Goal: Task Accomplishment & Management: Use online tool/utility

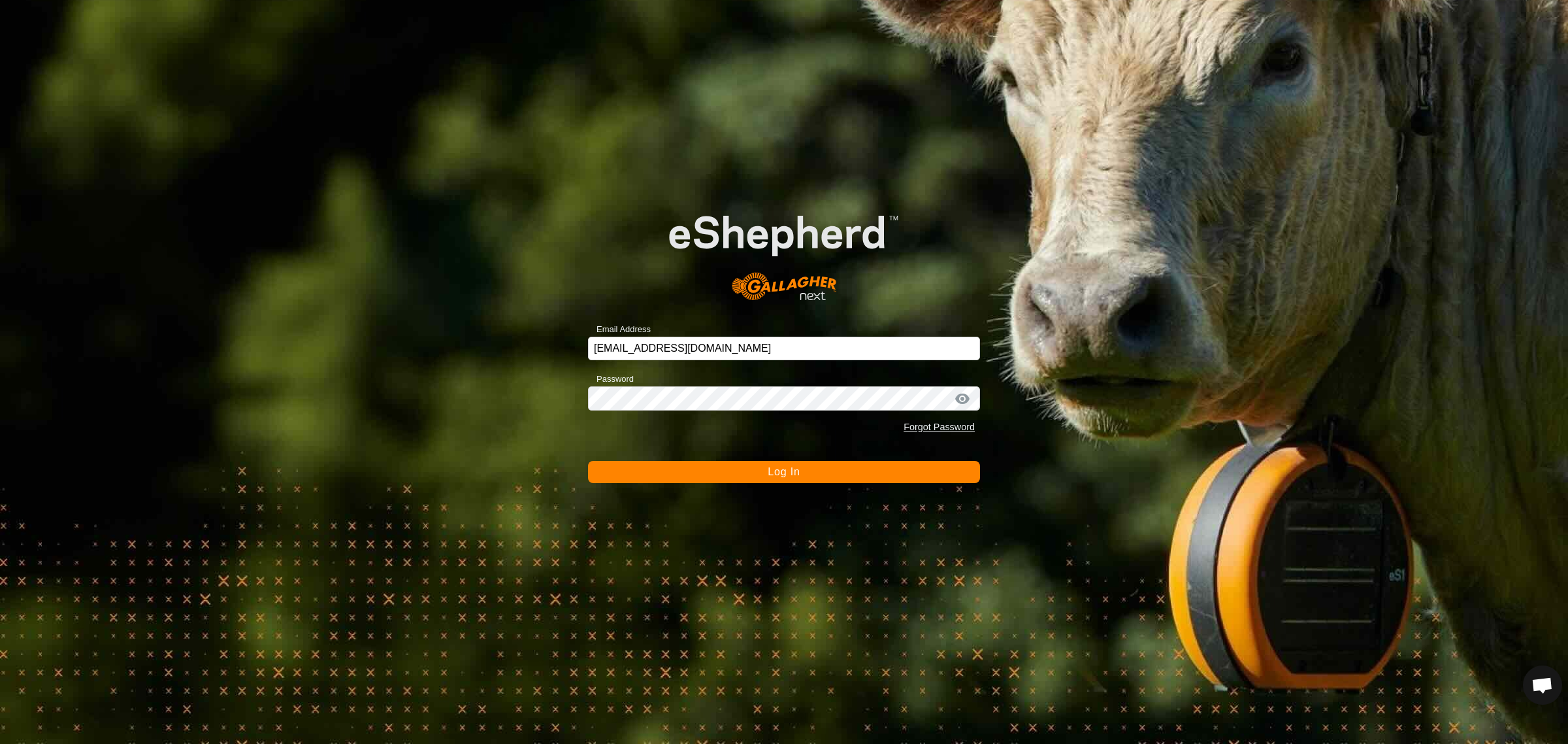
scroll to position [175, 0]
click at [772, 473] on span "Log In" at bounding box center [783, 471] width 32 height 11
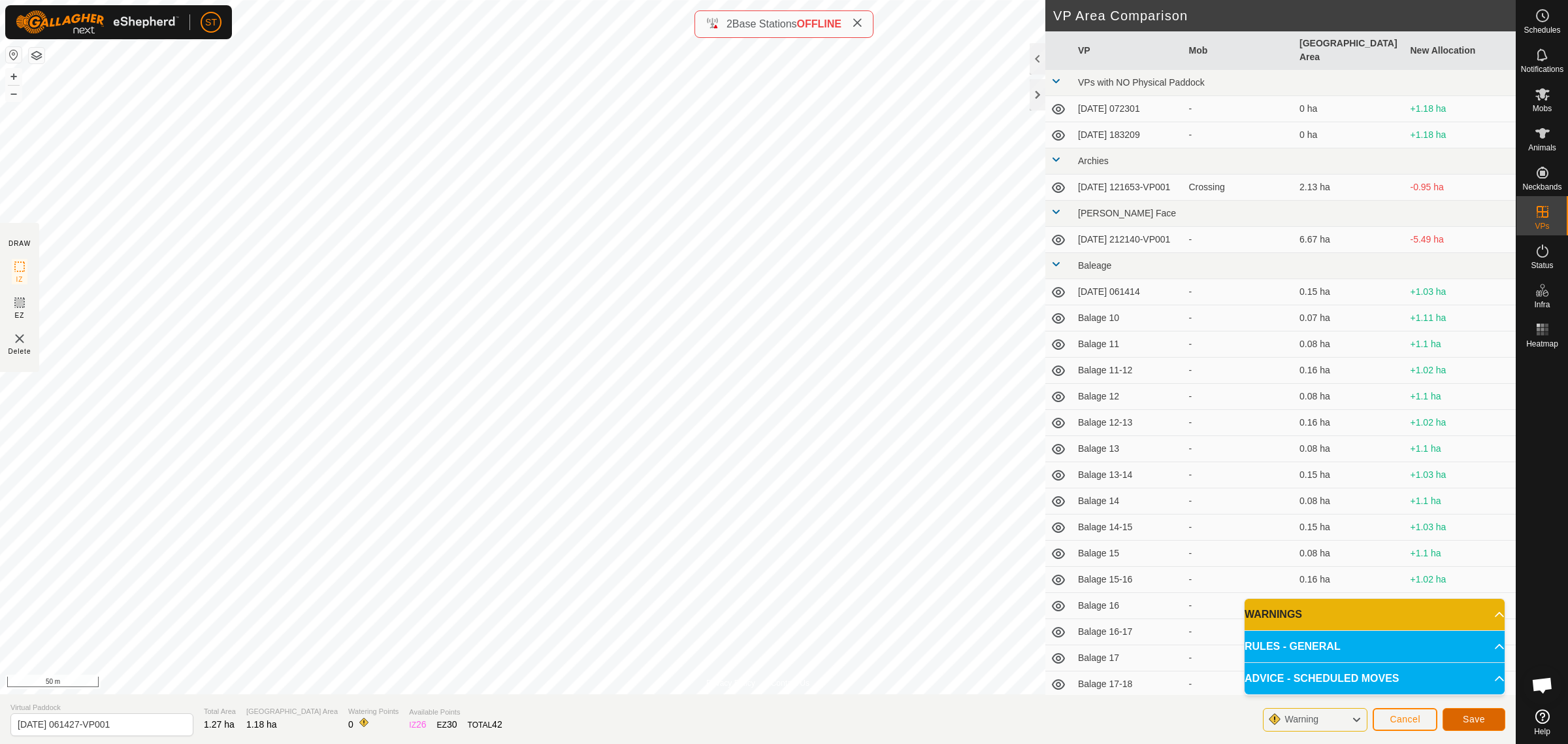
click at [1480, 719] on span "Save" at bounding box center [1474, 719] width 22 height 11
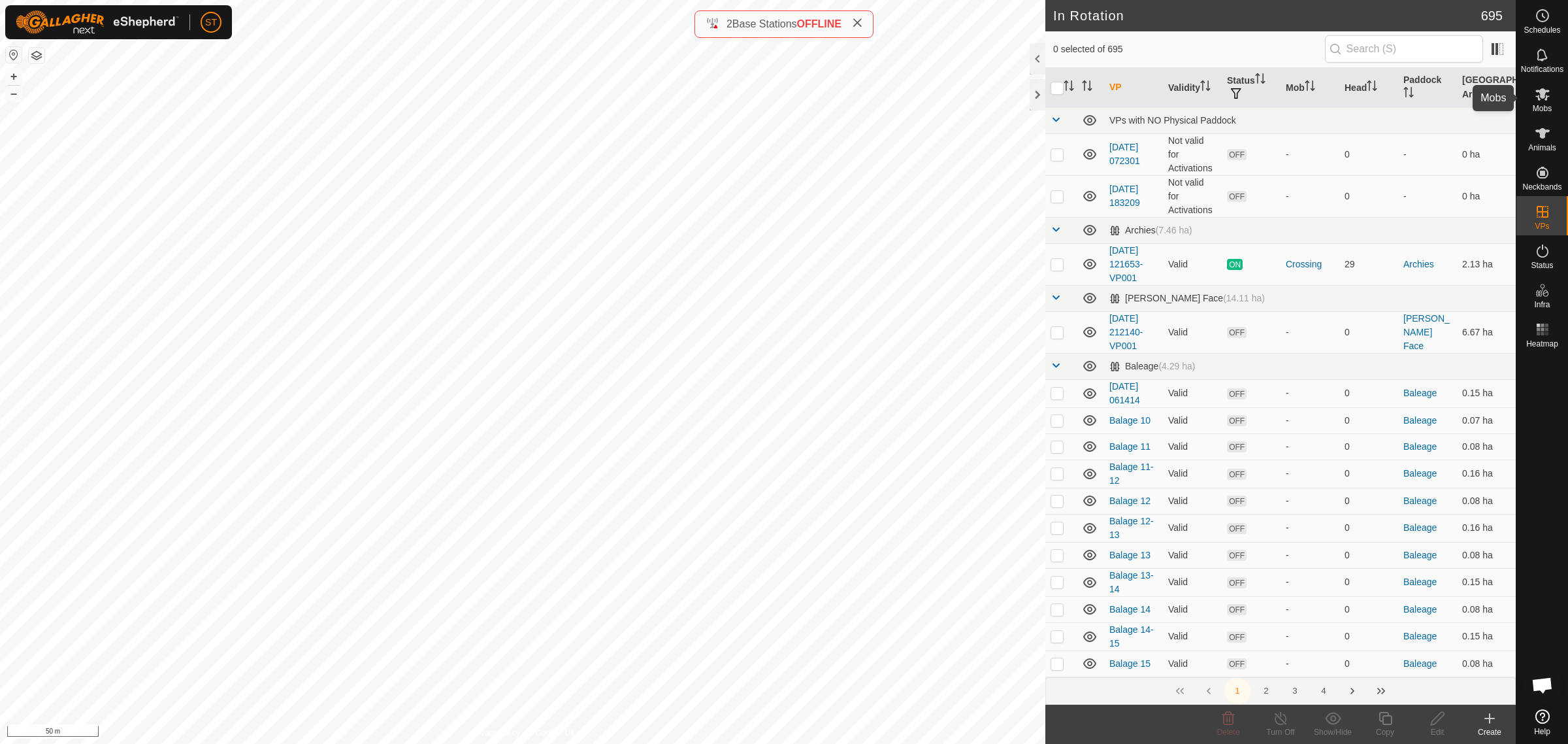
click at [1539, 96] on icon at bounding box center [1543, 94] width 15 height 15
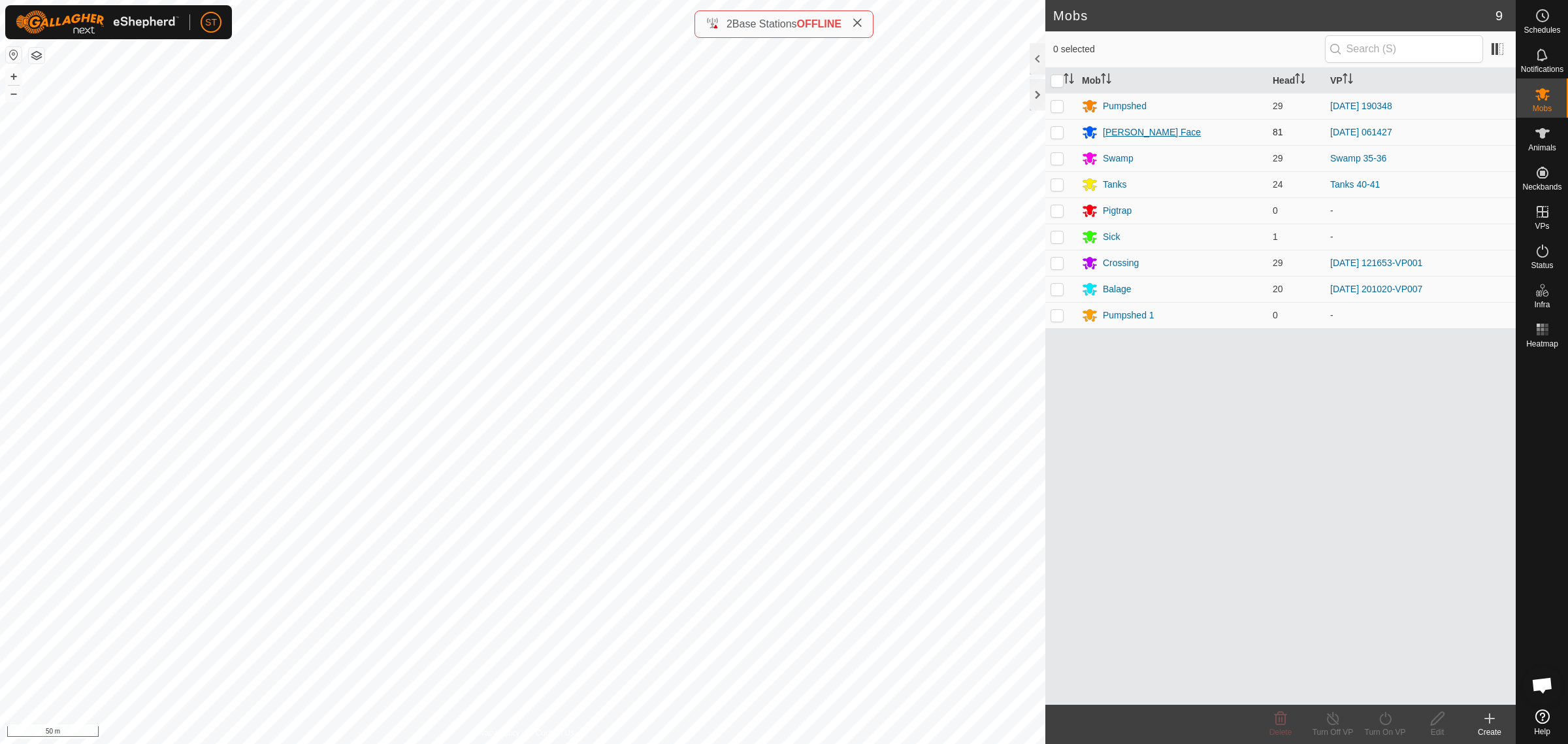
click at [1119, 129] on div "[PERSON_NAME] Face" at bounding box center [1152, 132] width 98 height 14
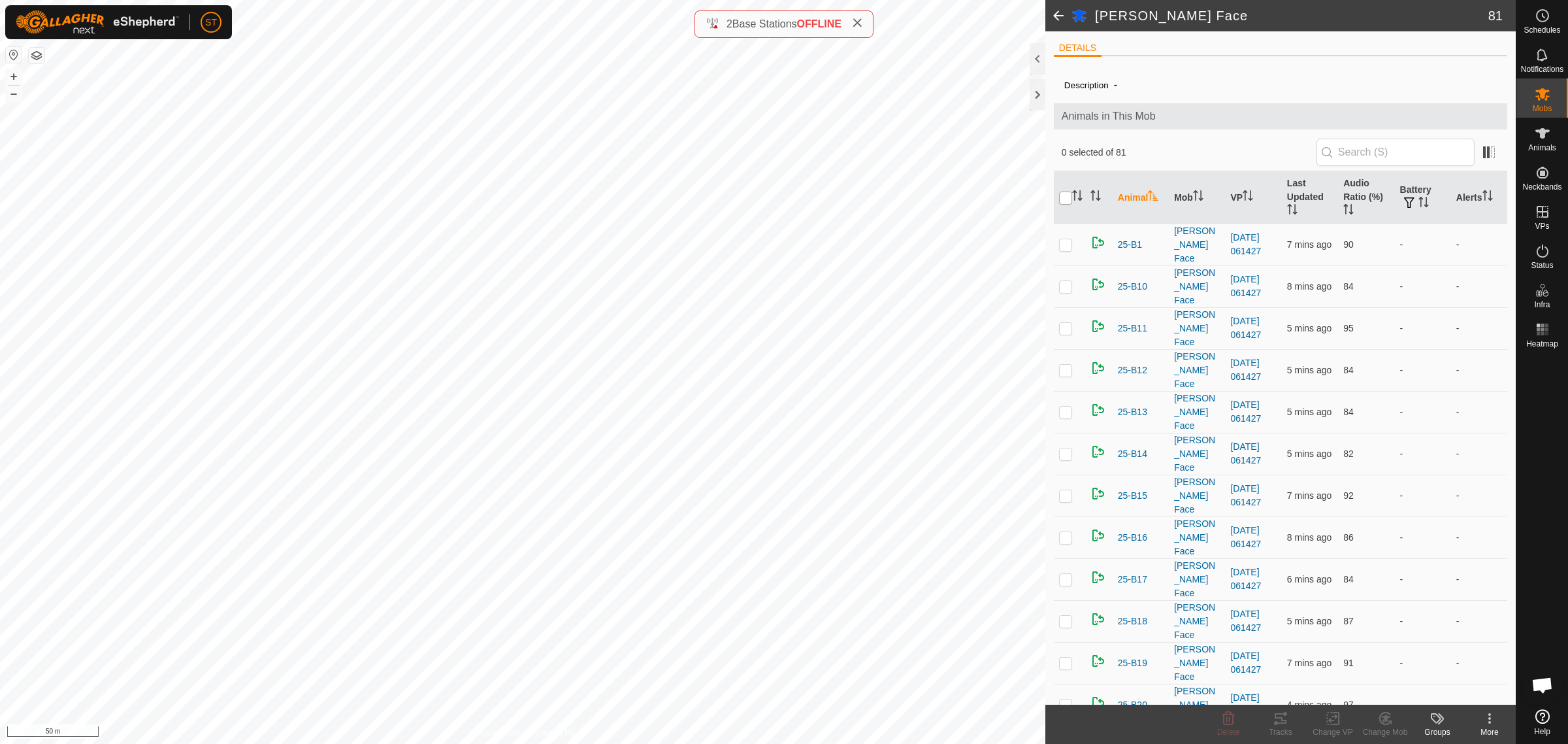
click at [1062, 197] on input "checkbox" at bounding box center [1065, 198] width 13 height 13
checkbox input "true"
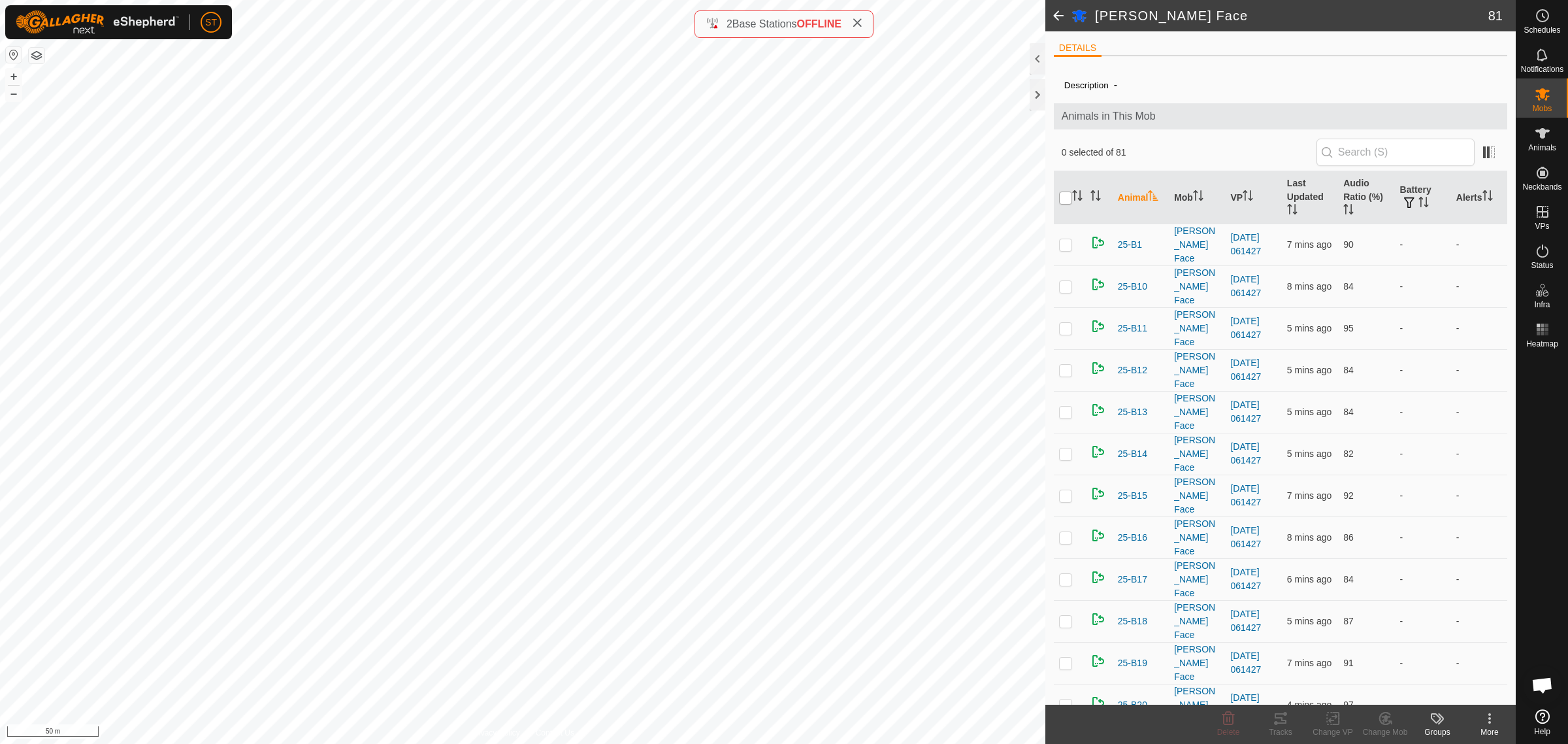
checkbox input "true"
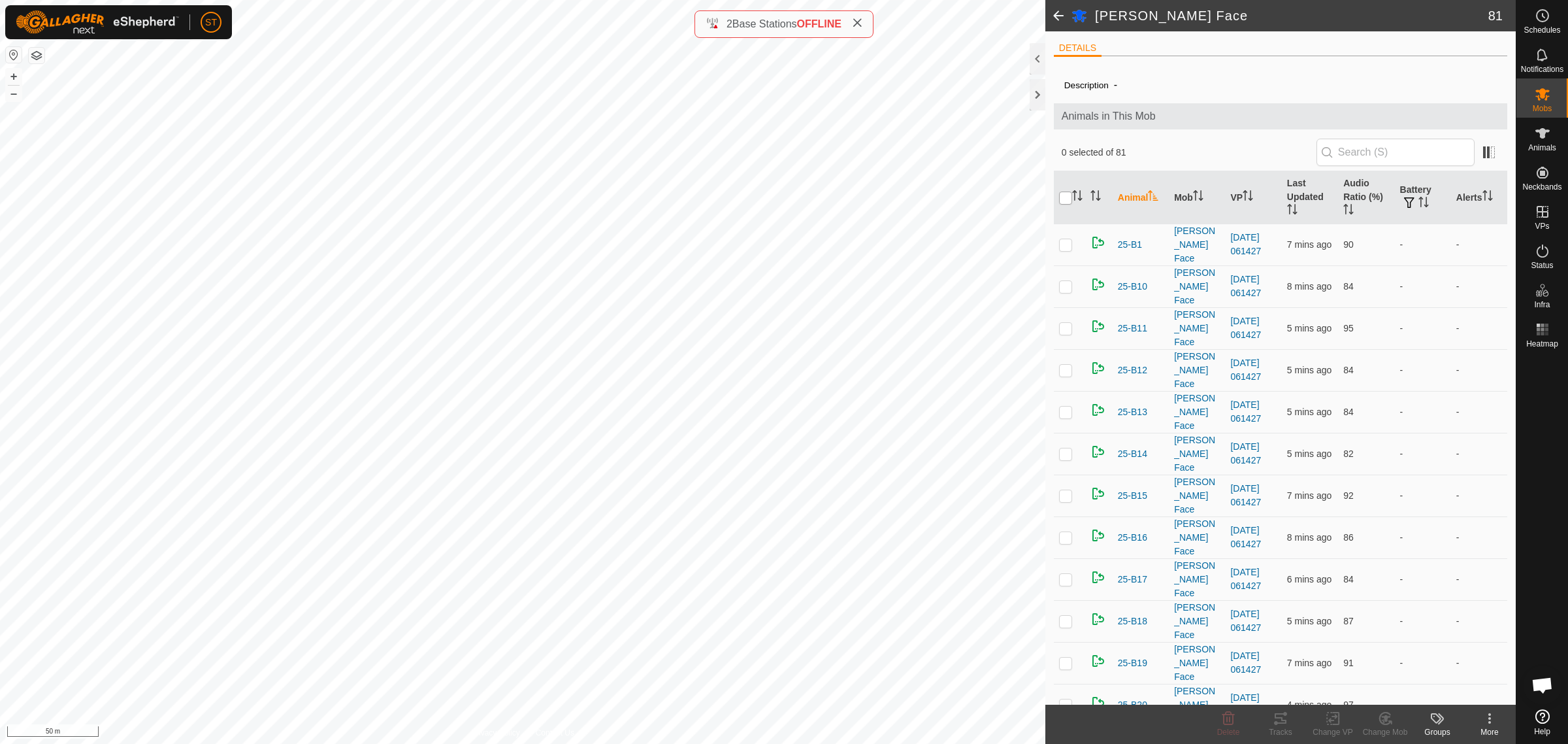
checkbox input "true"
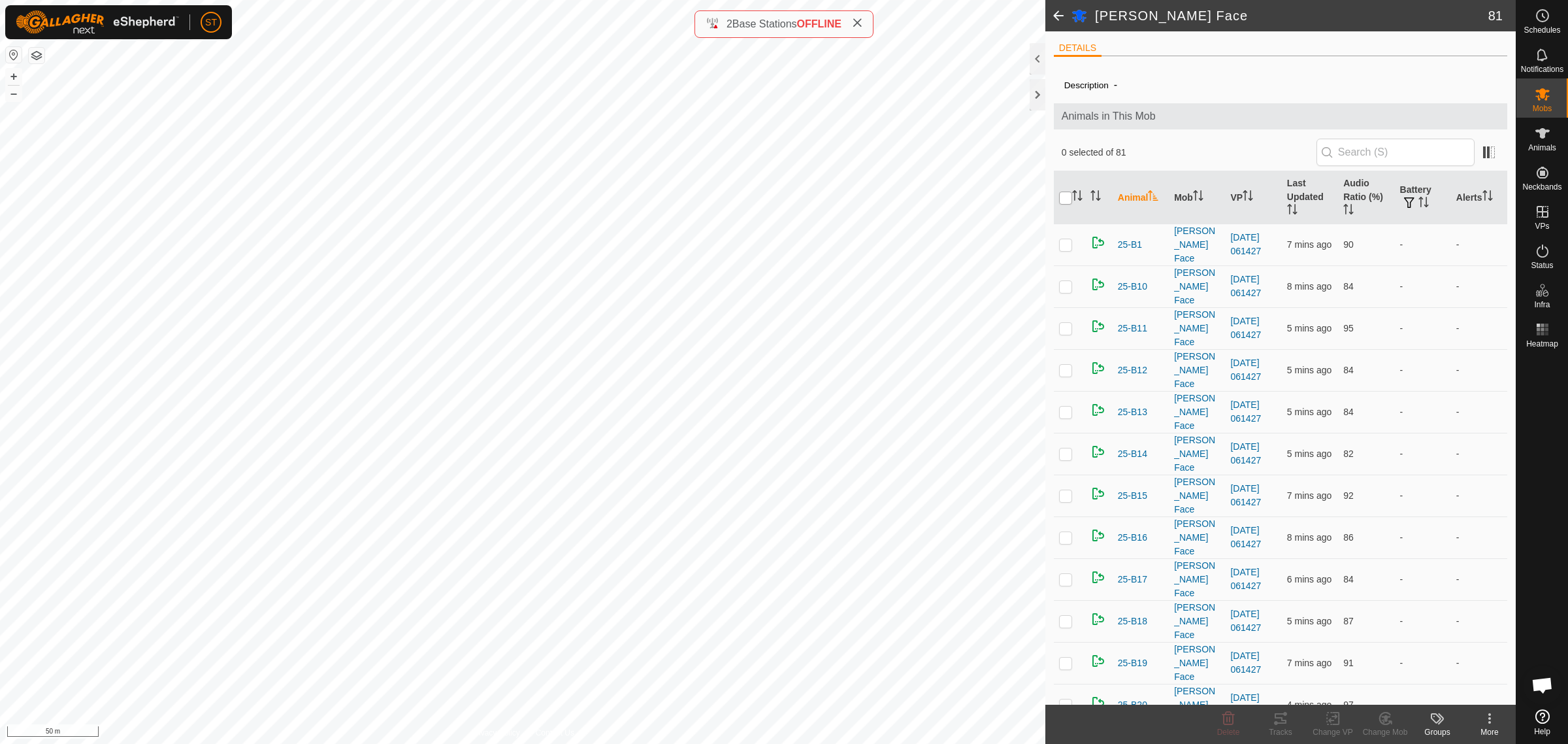
checkbox input "true"
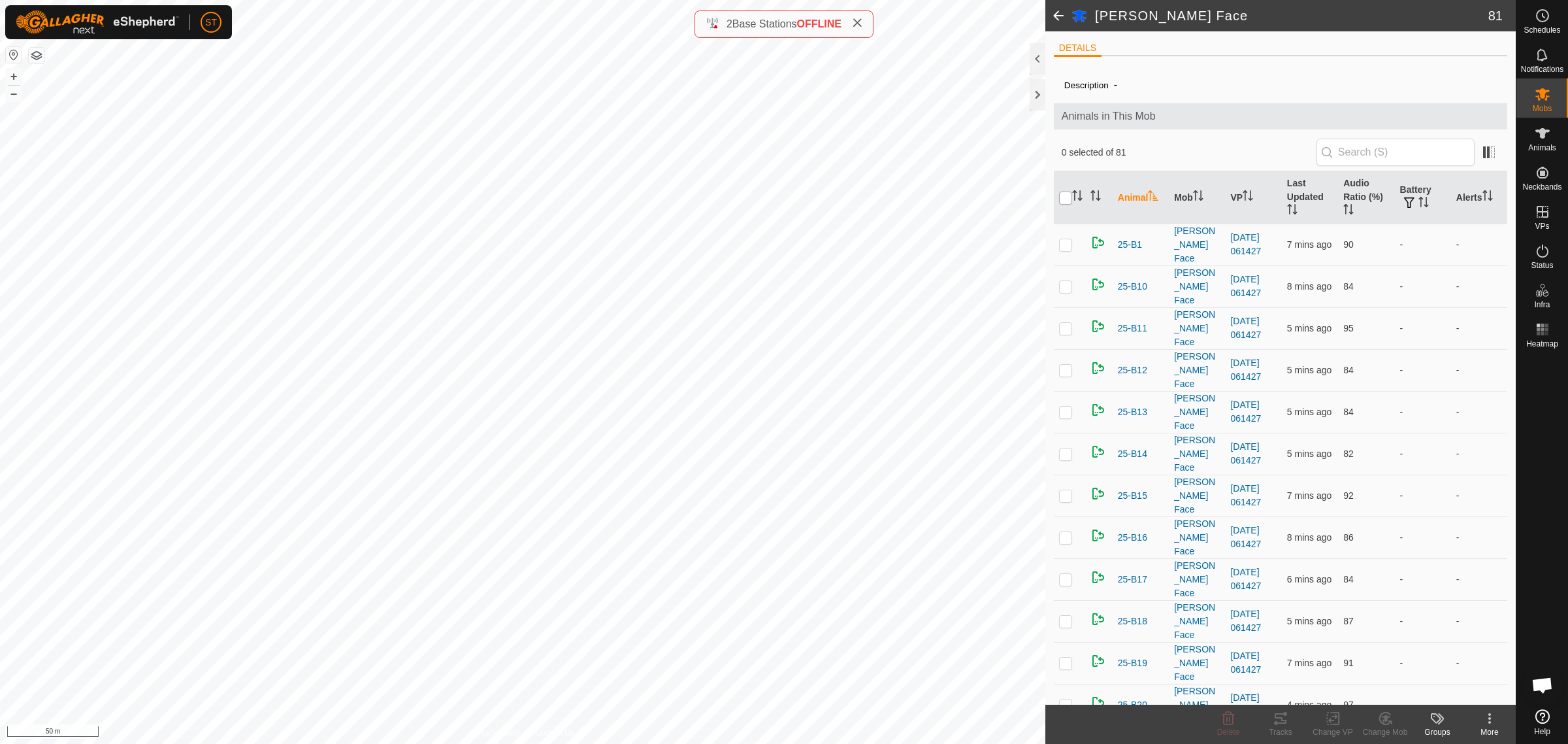
checkbox input "true"
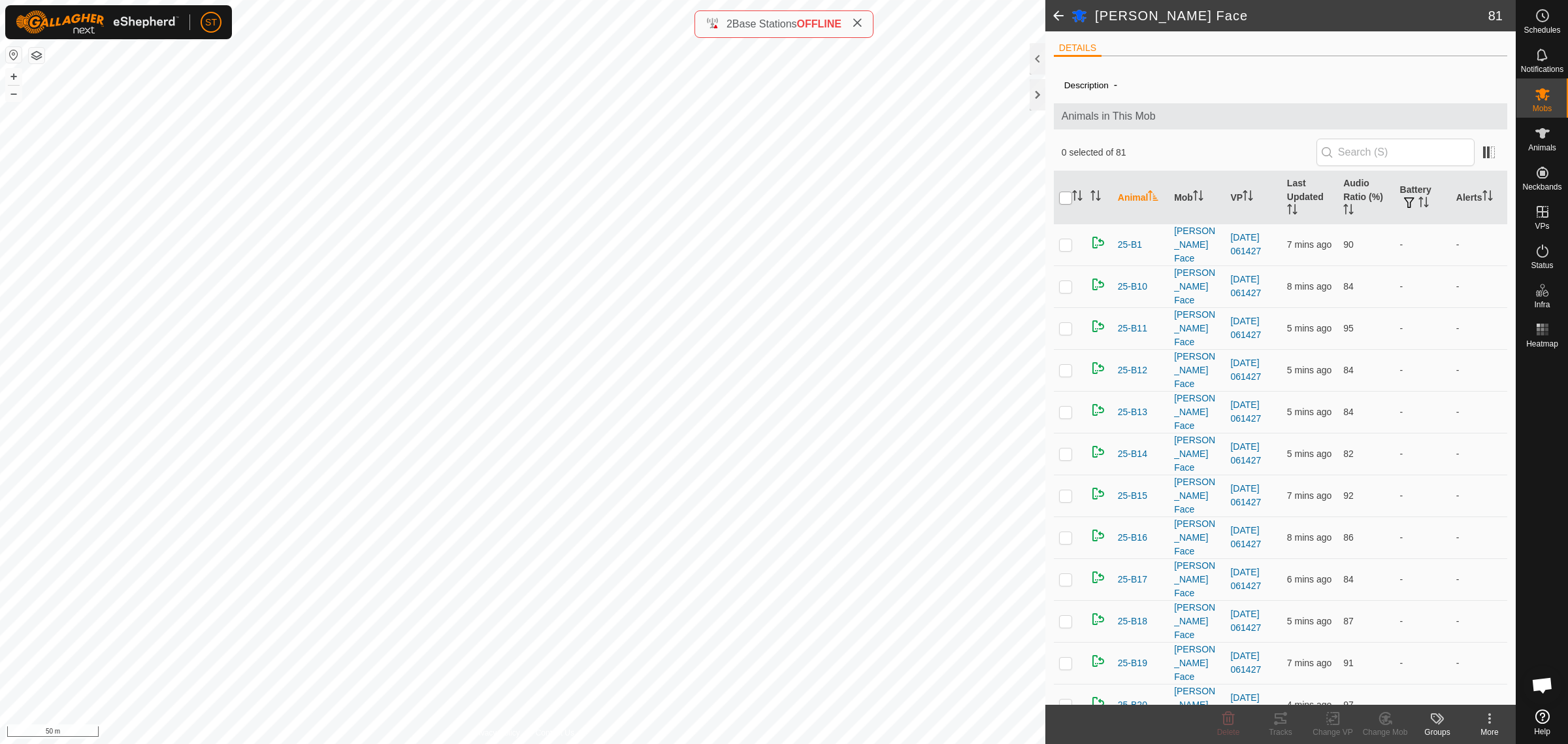
checkbox input "true"
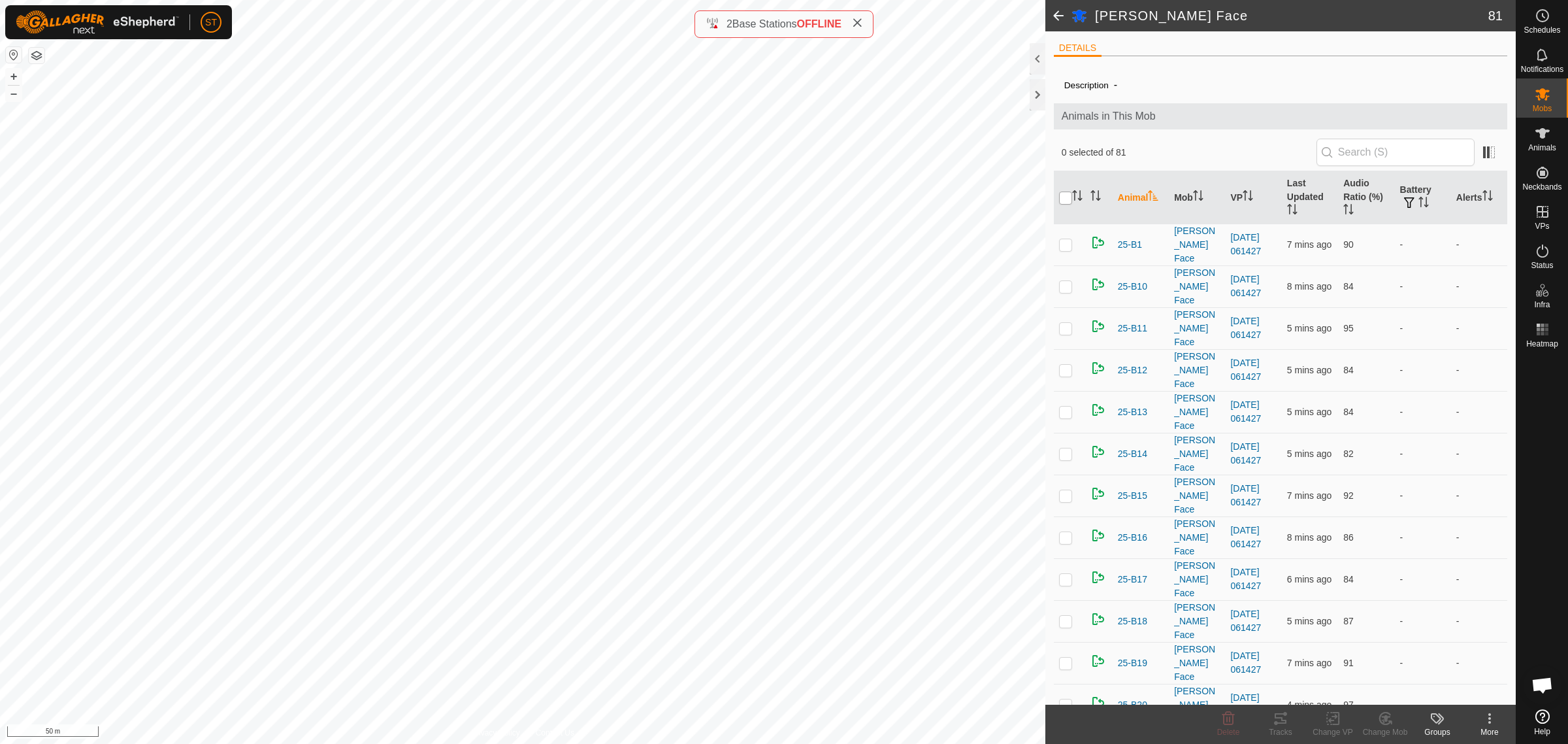
checkbox input "true"
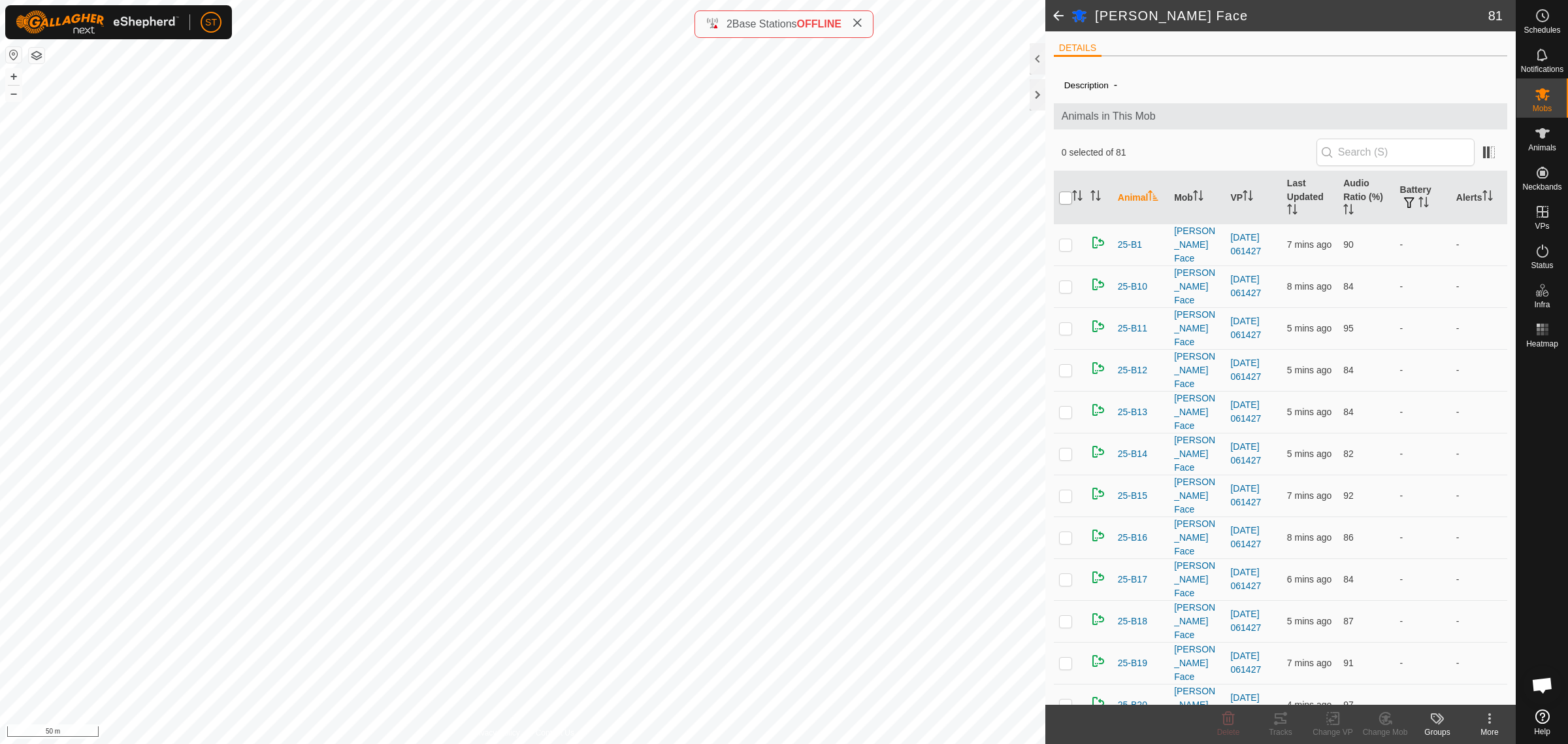
checkbox input "true"
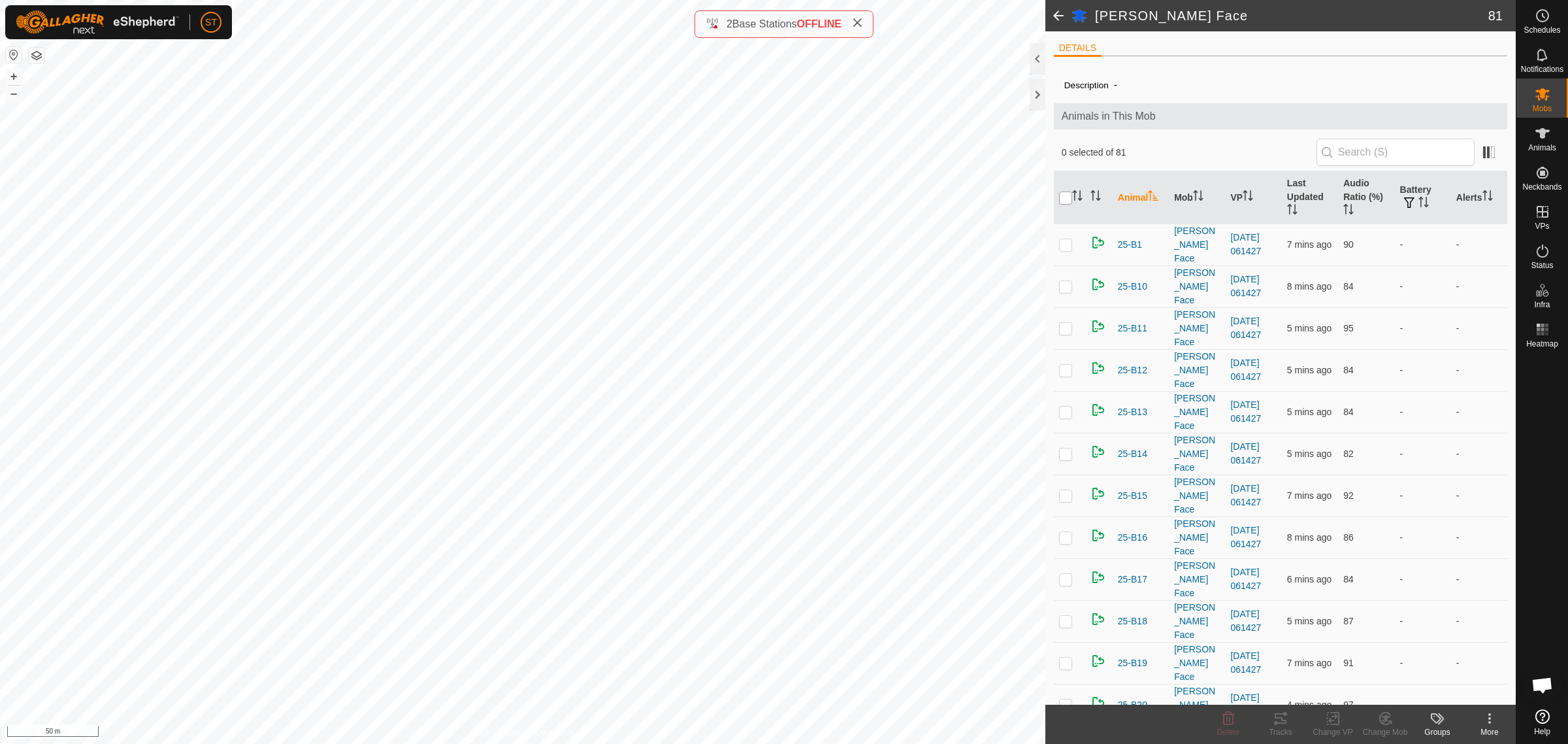
checkbox input "true"
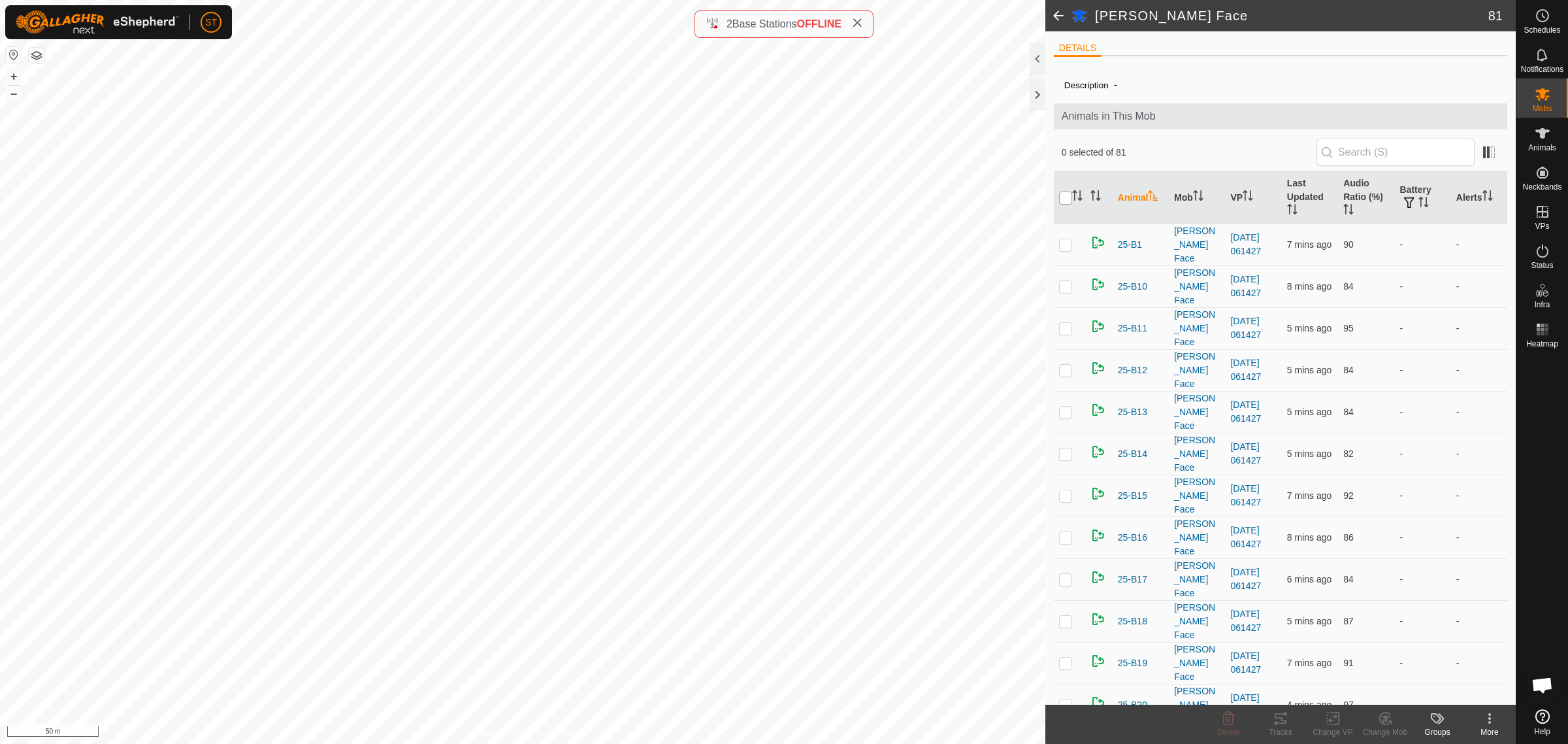
checkbox input "true"
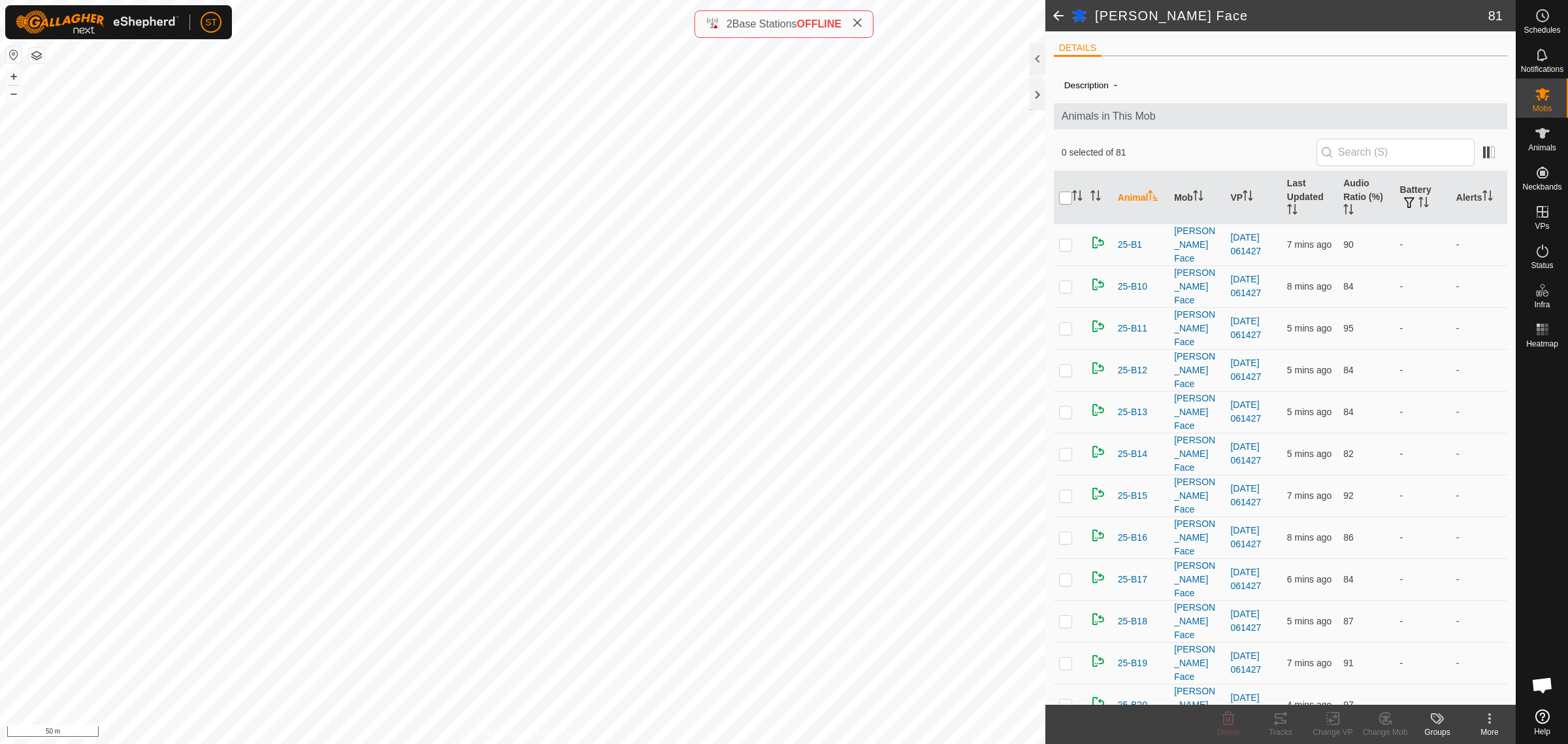
checkbox input "true"
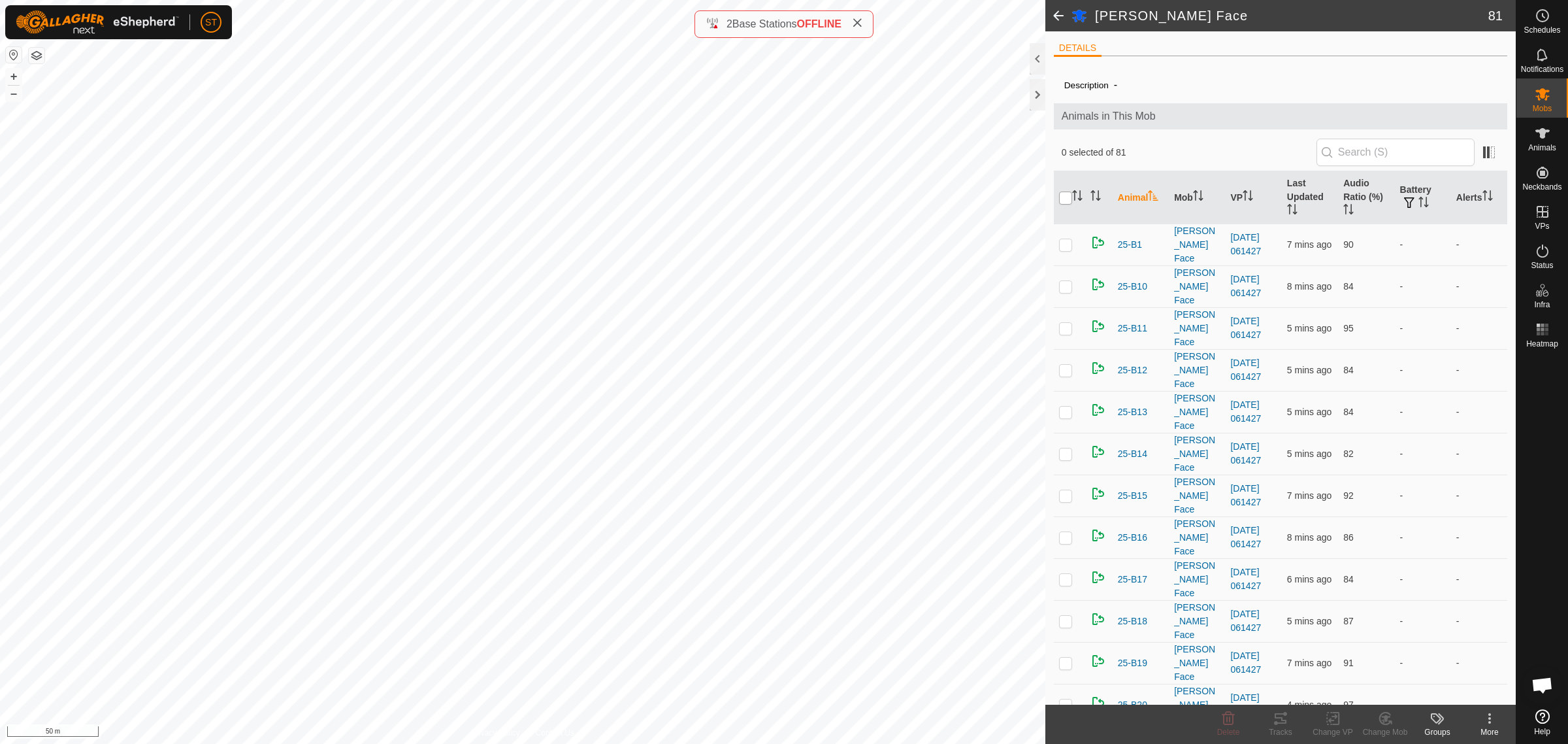
checkbox input "true"
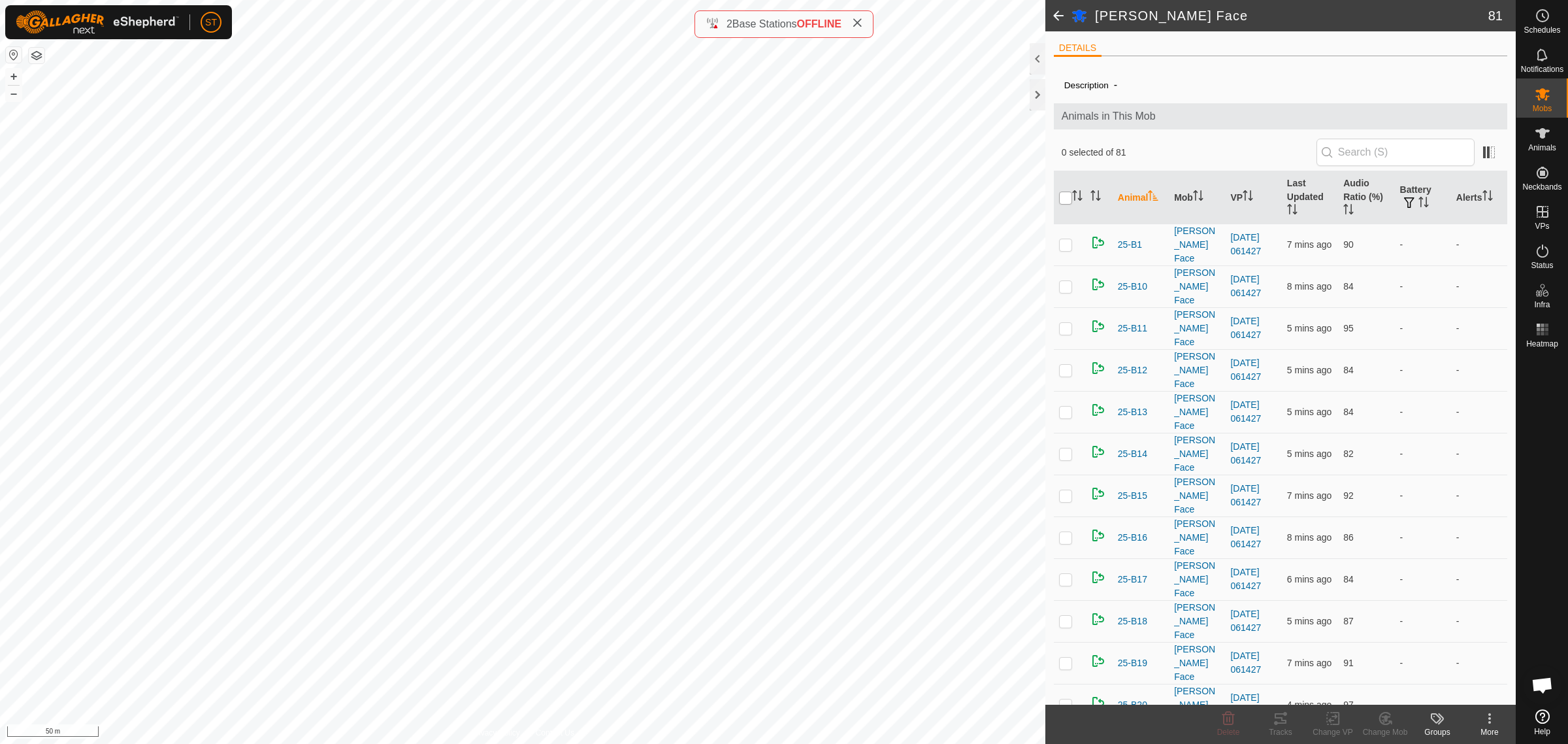
checkbox input "true"
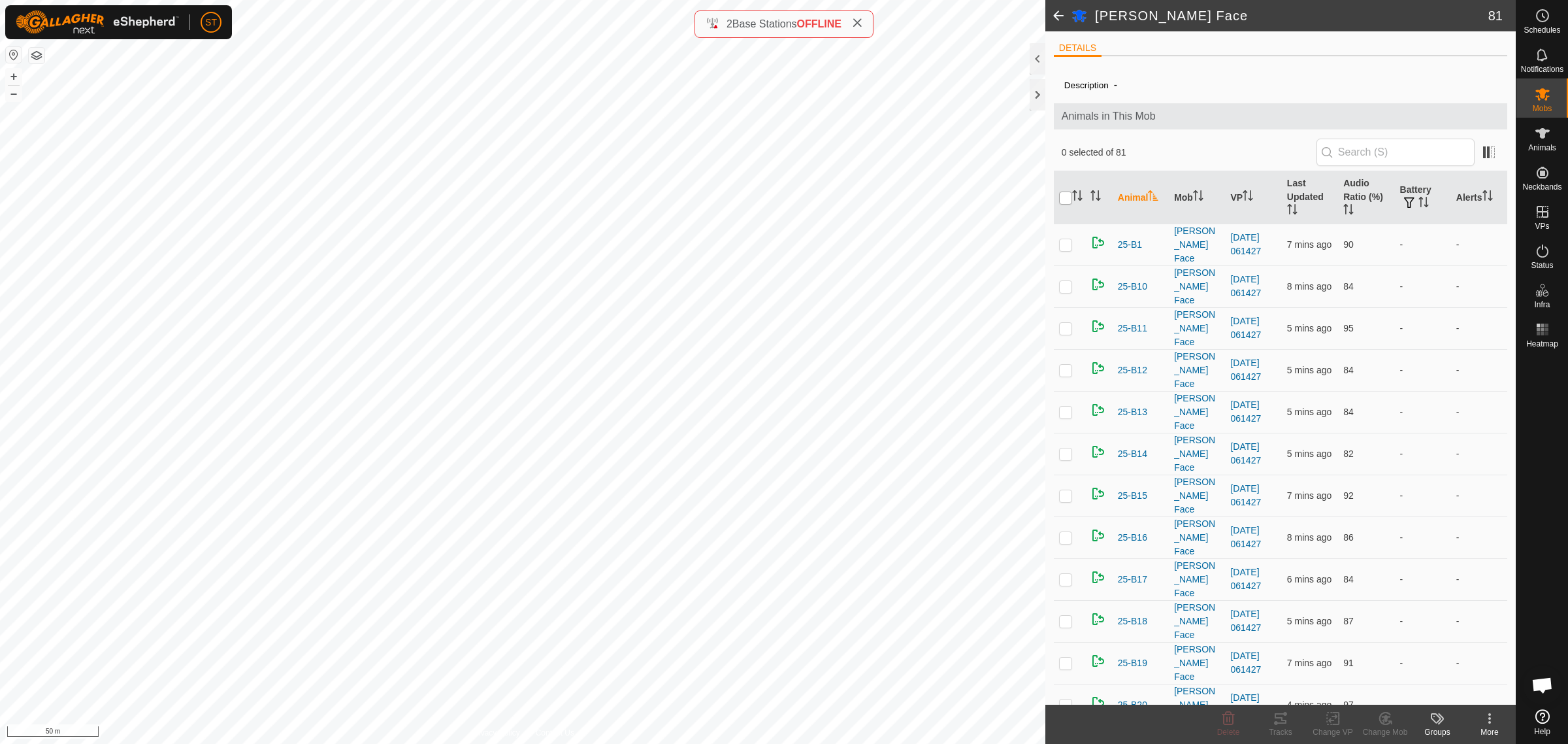
checkbox input "true"
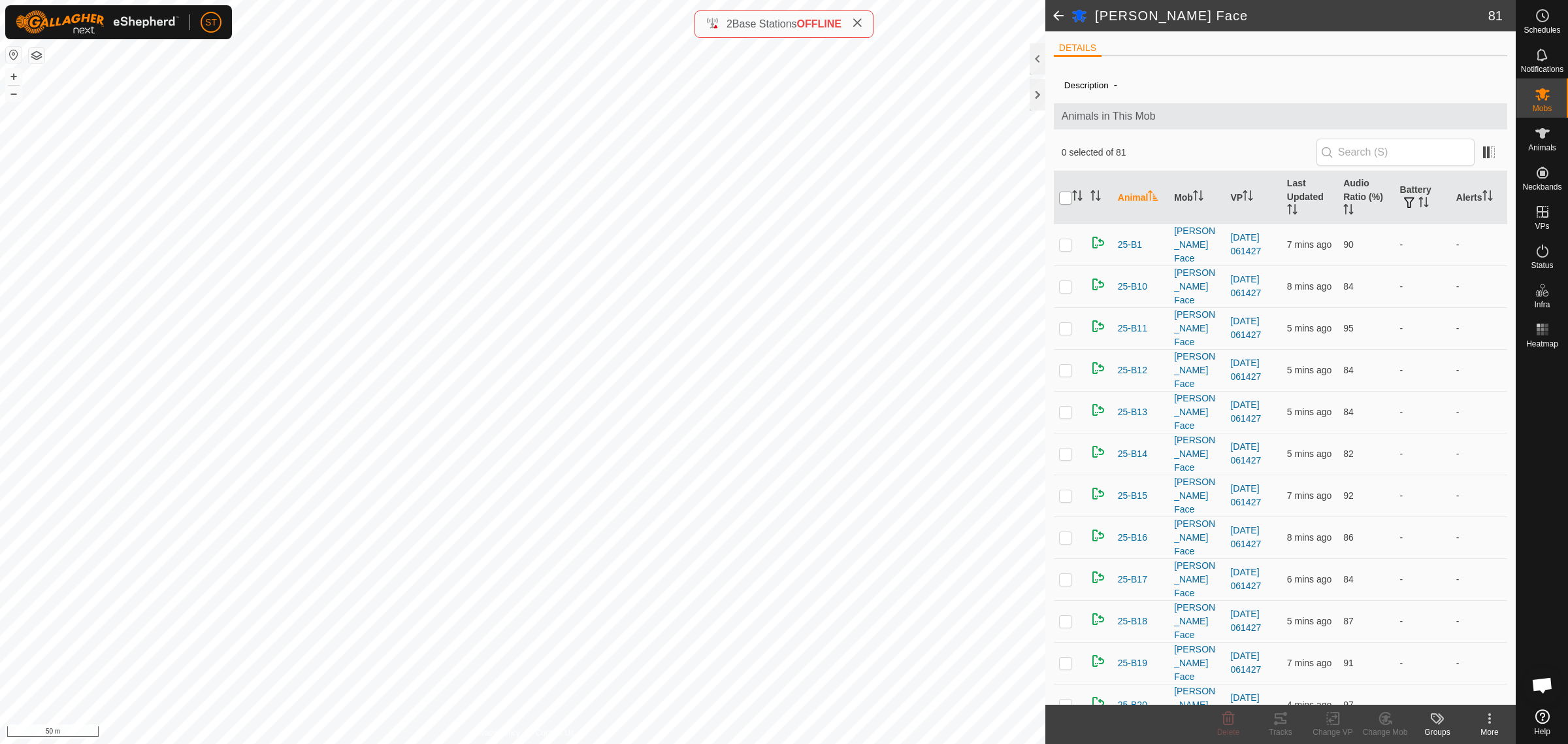
checkbox input "true"
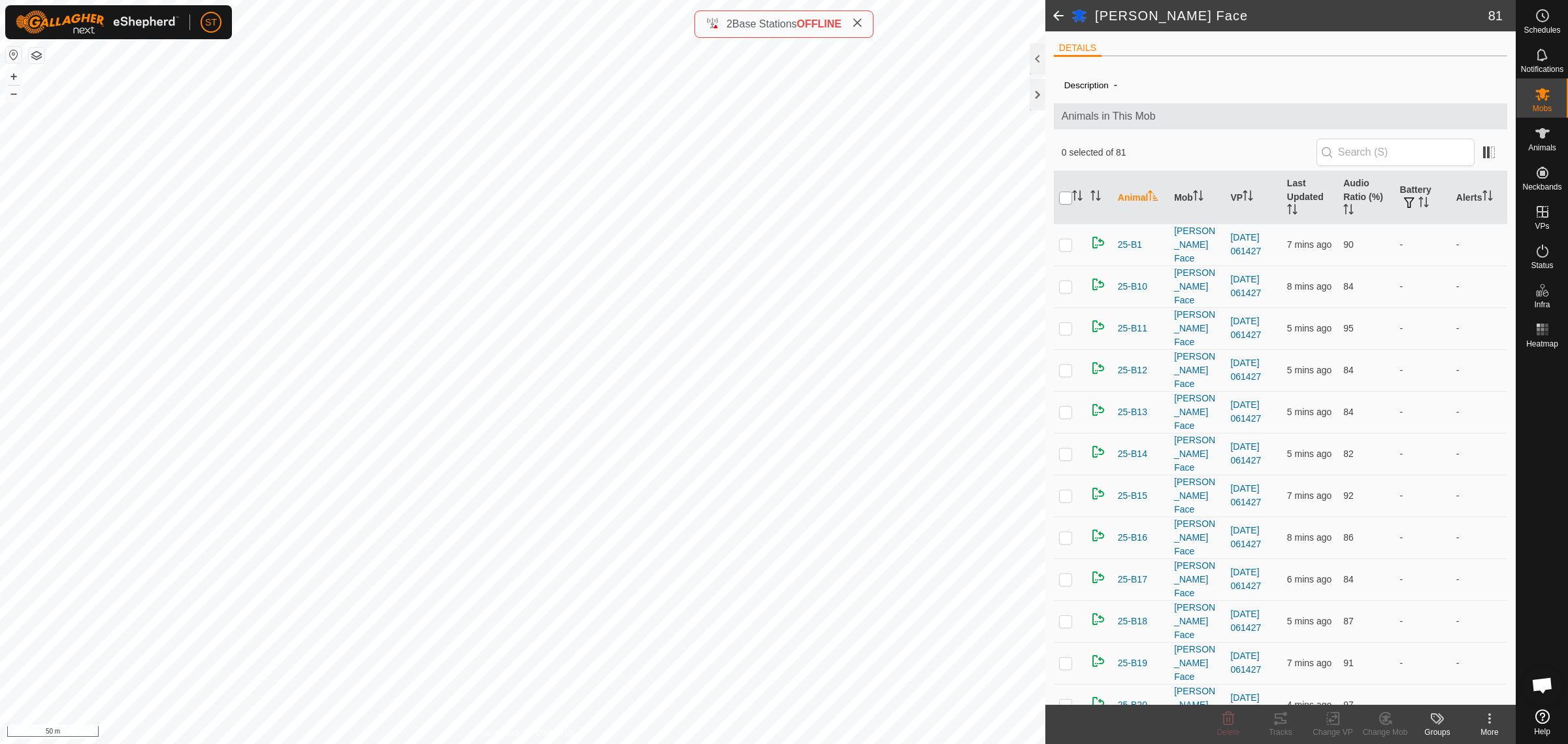
checkbox input "true"
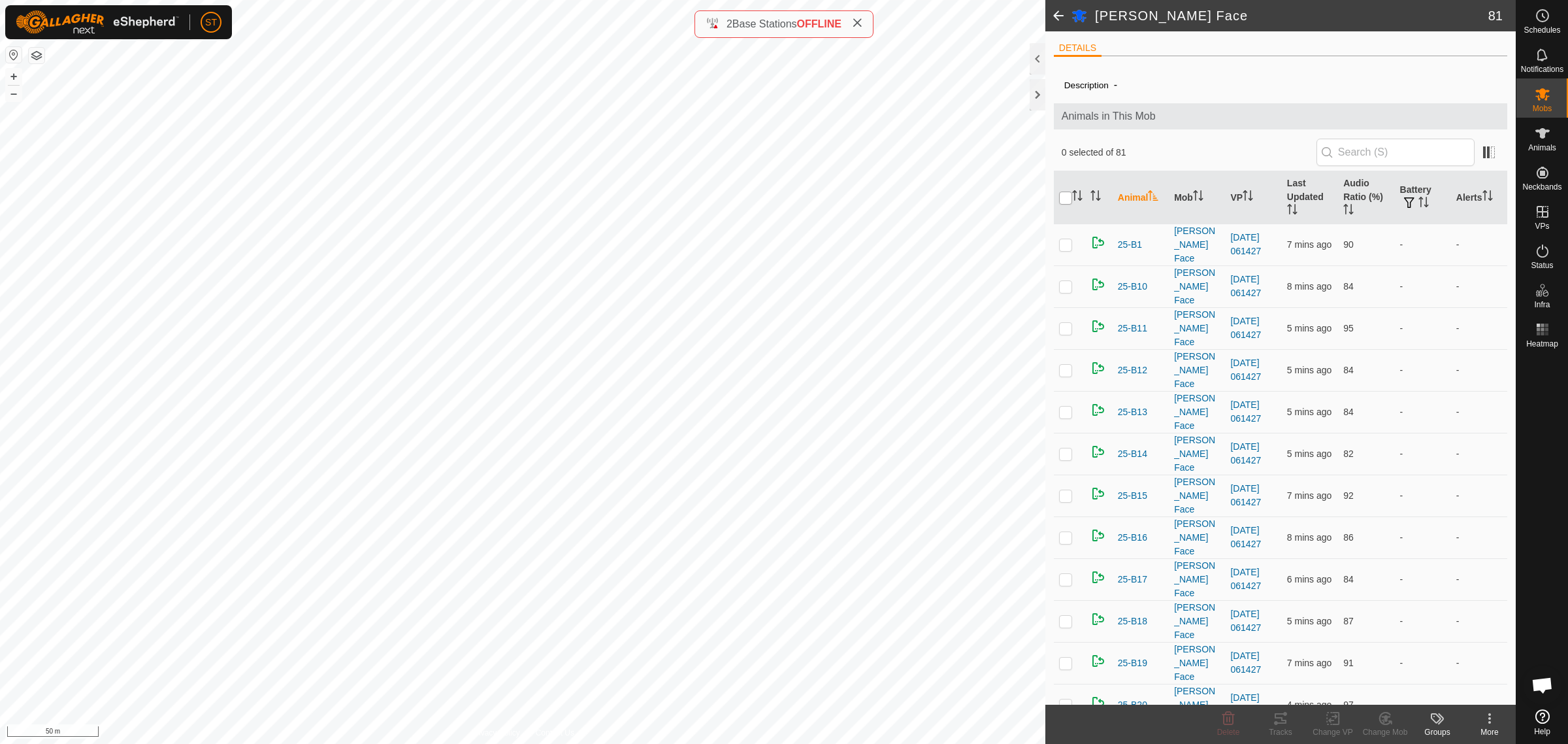
checkbox input "true"
drag, startPoint x: 1334, startPoint y: 720, endPoint x: 1353, endPoint y: 527, distance: 193.9
click at [1334, 720] on icon at bounding box center [1333, 719] width 9 height 8
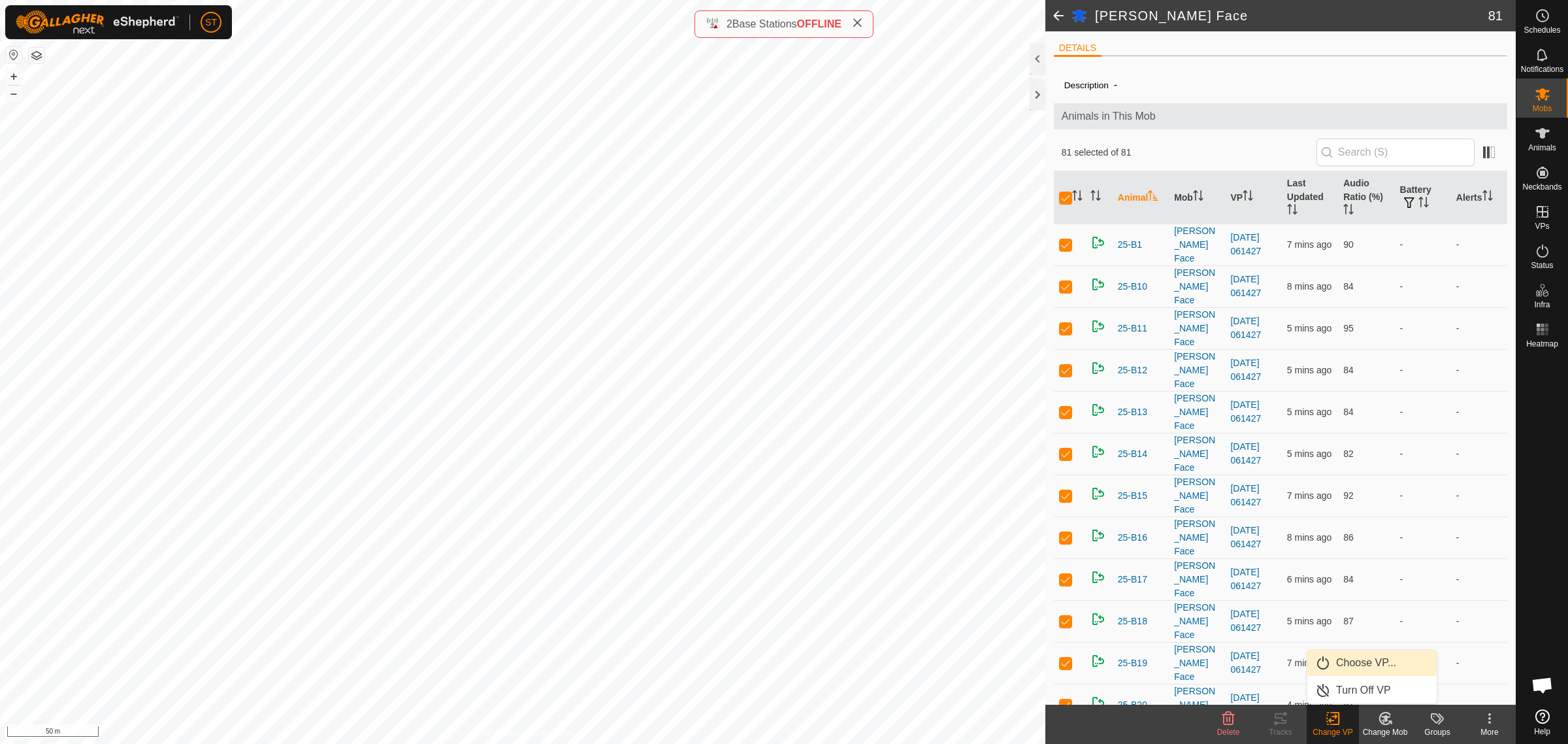
click at [1359, 658] on link "Choose VP..." at bounding box center [1372, 663] width 129 height 26
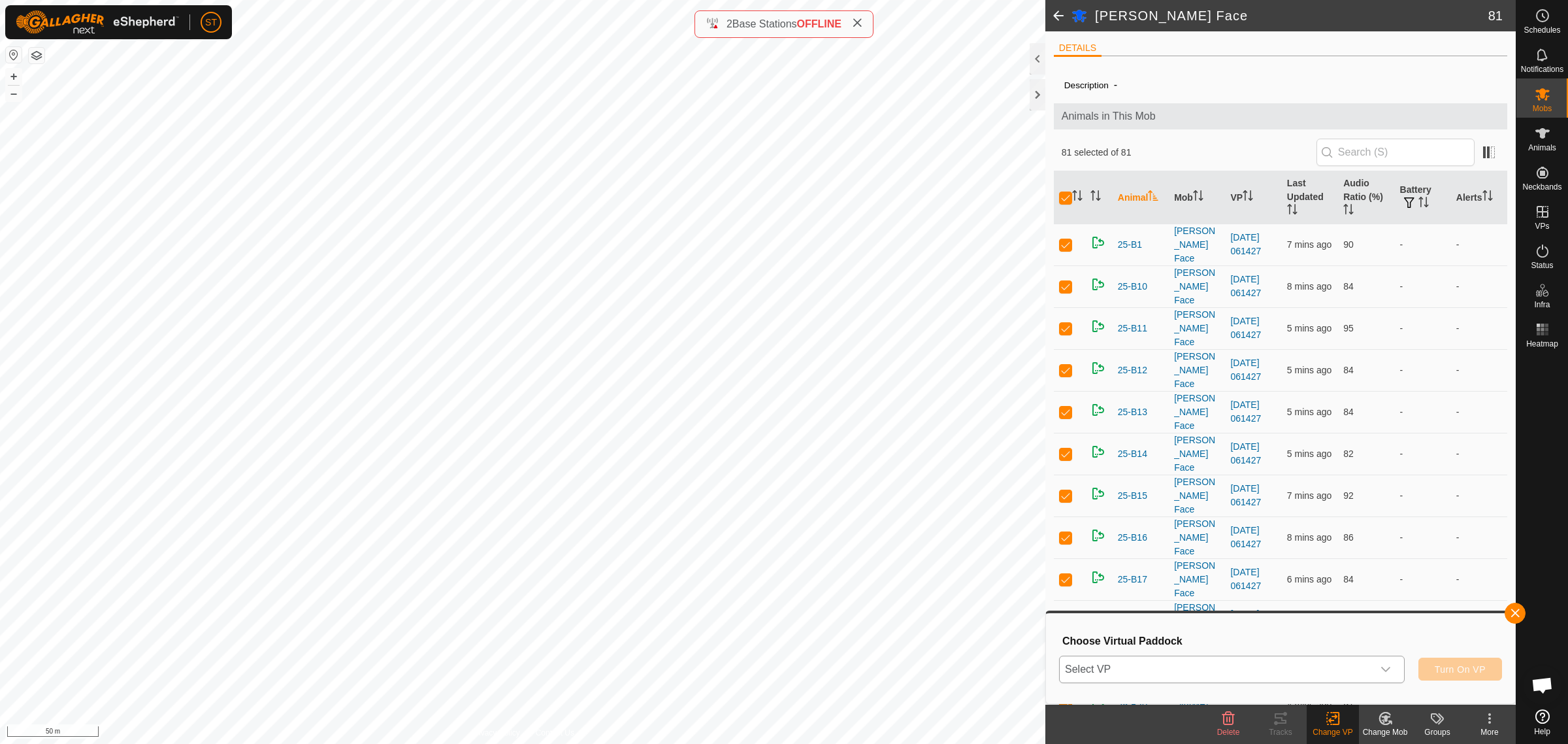
click at [1387, 667] on icon "dropdown trigger" at bounding box center [1386, 669] width 11 height 11
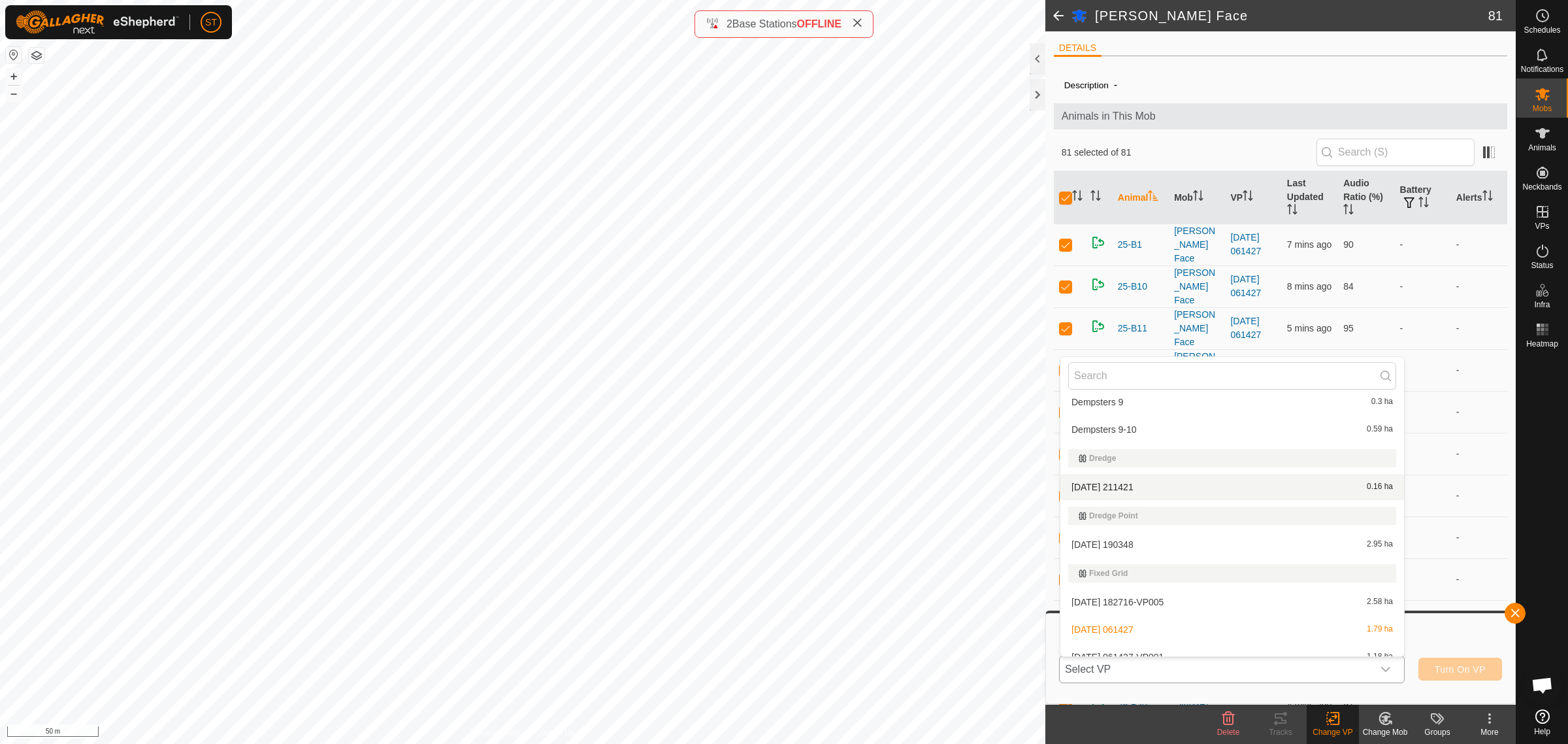
scroll to position [6372, 0]
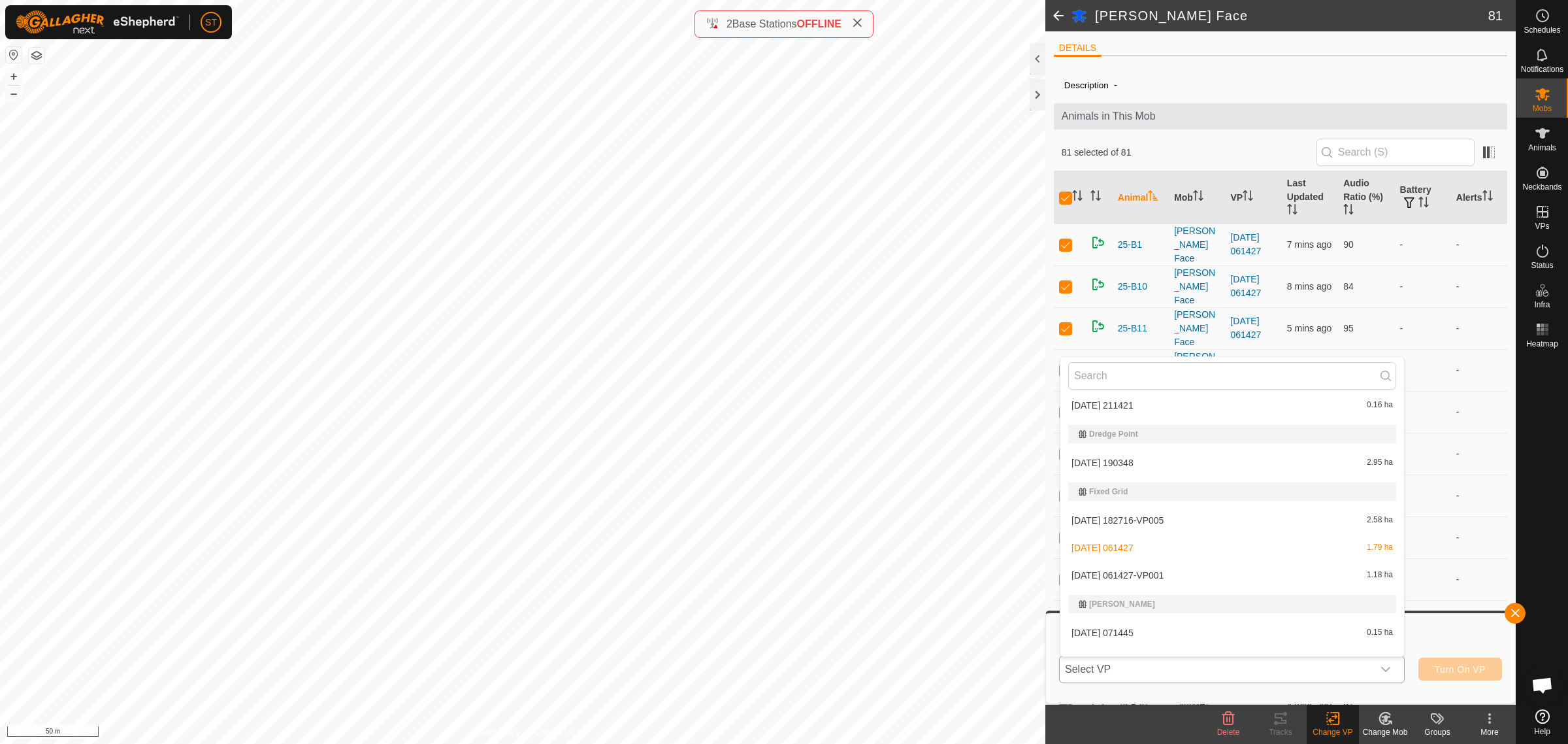
click at [1160, 571] on span "[DATE] 061427-VP001" at bounding box center [1117, 576] width 92 height 9
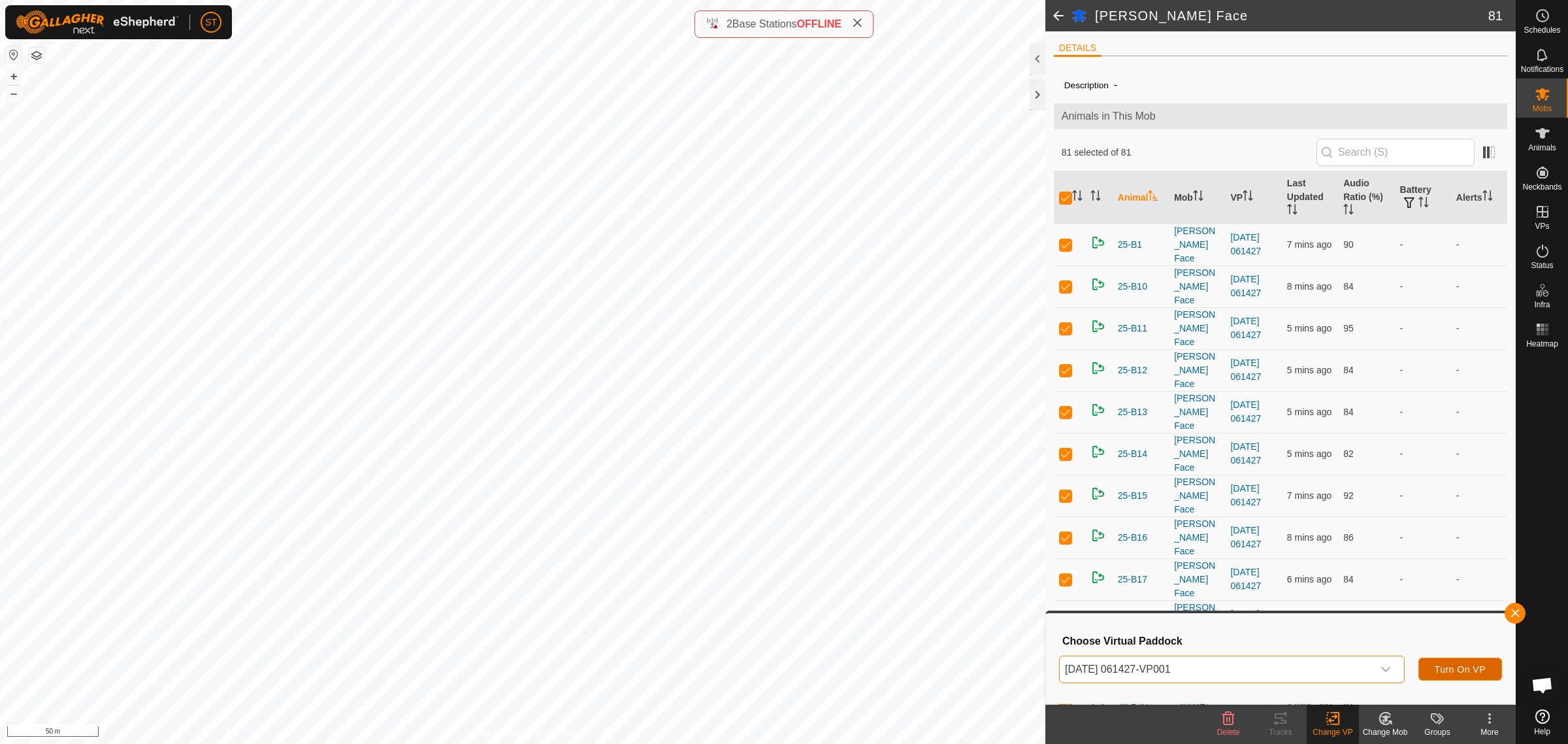
click at [1452, 668] on span "Turn On VP" at bounding box center [1461, 669] width 51 height 11
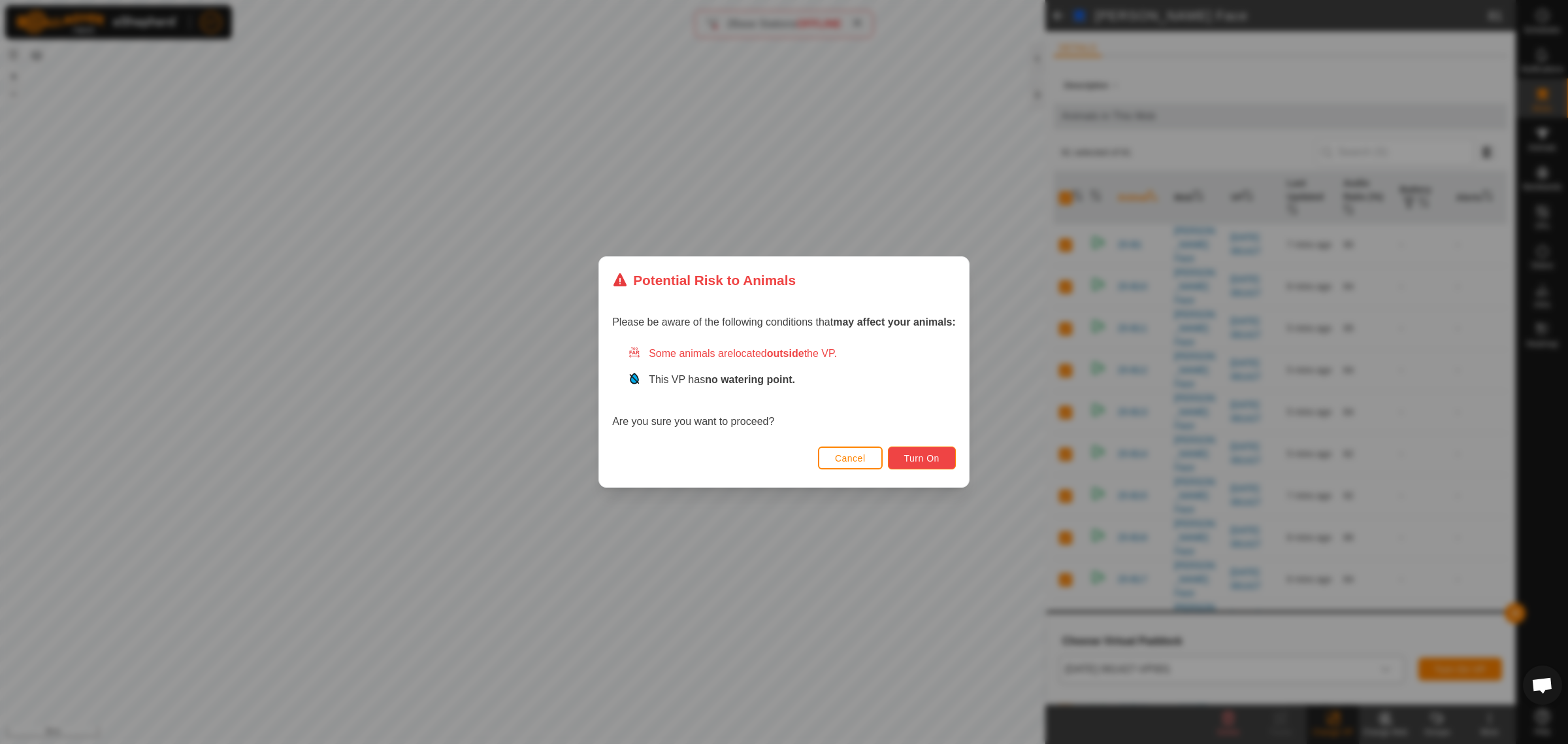
click at [923, 450] on button "Turn On" at bounding box center [922, 458] width 68 height 23
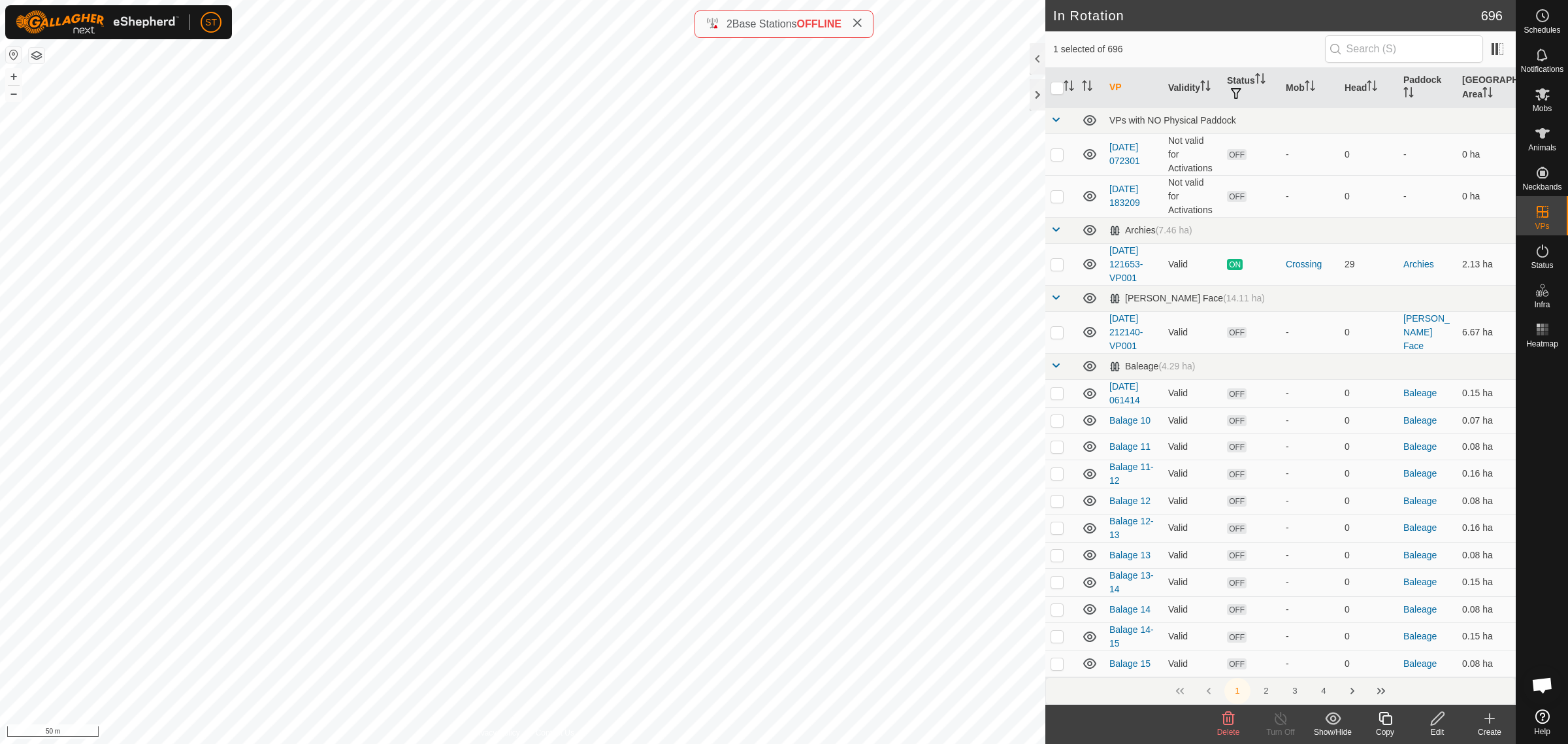
click at [1227, 726] on div "Delete" at bounding box center [1229, 732] width 53 height 12
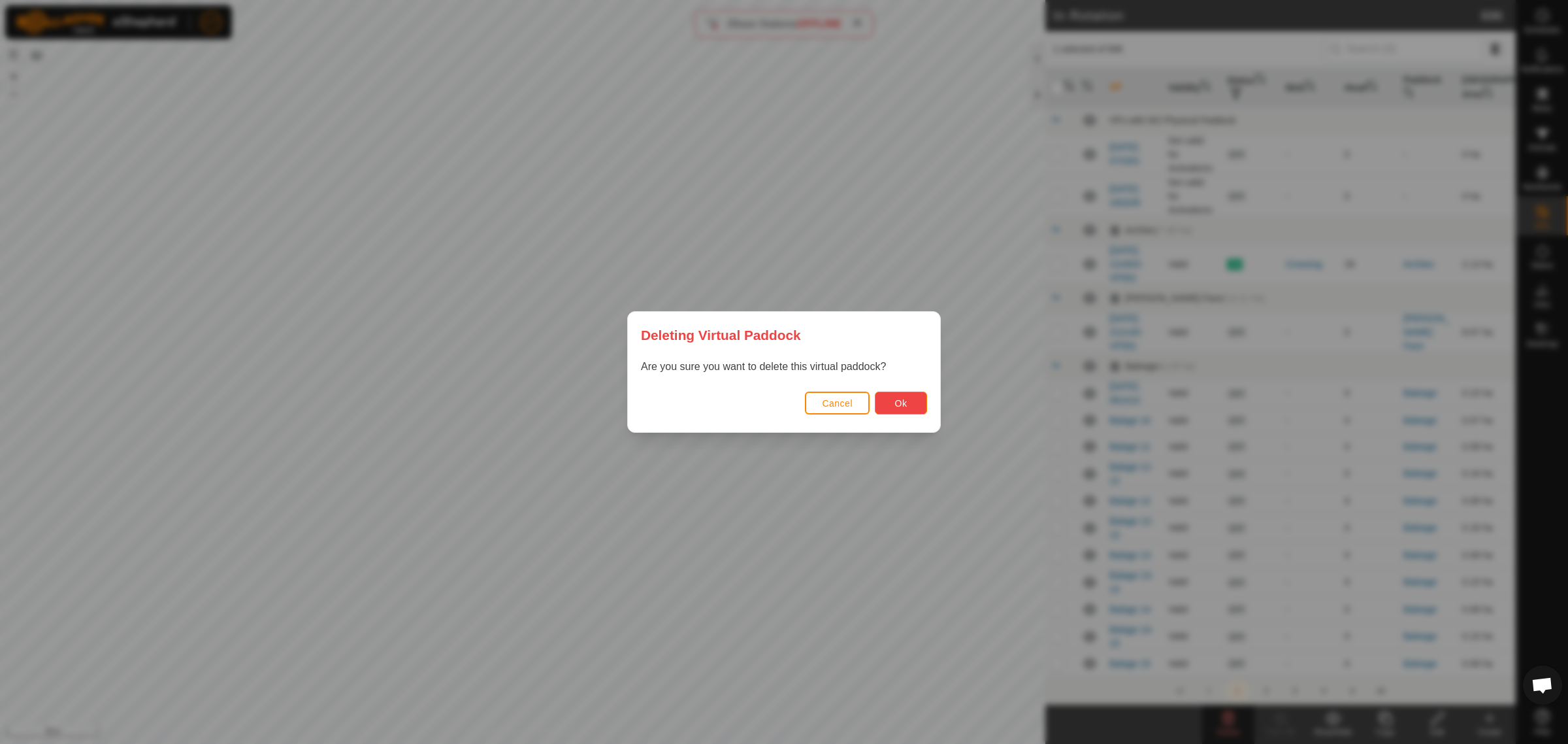
click at [915, 405] on button "Ok" at bounding box center [901, 403] width 53 height 23
